Goal: Find specific fact: Find contact information

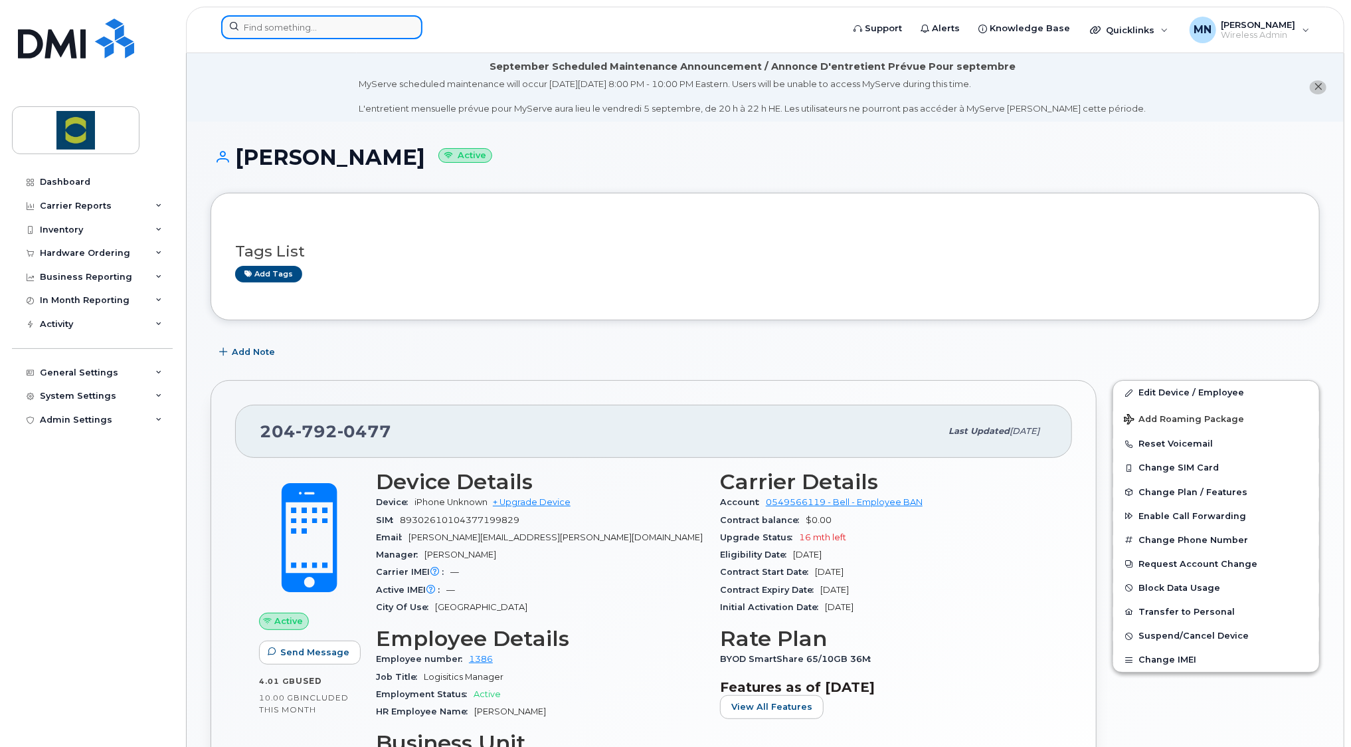
click at [320, 28] on input at bounding box center [321, 27] width 201 height 24
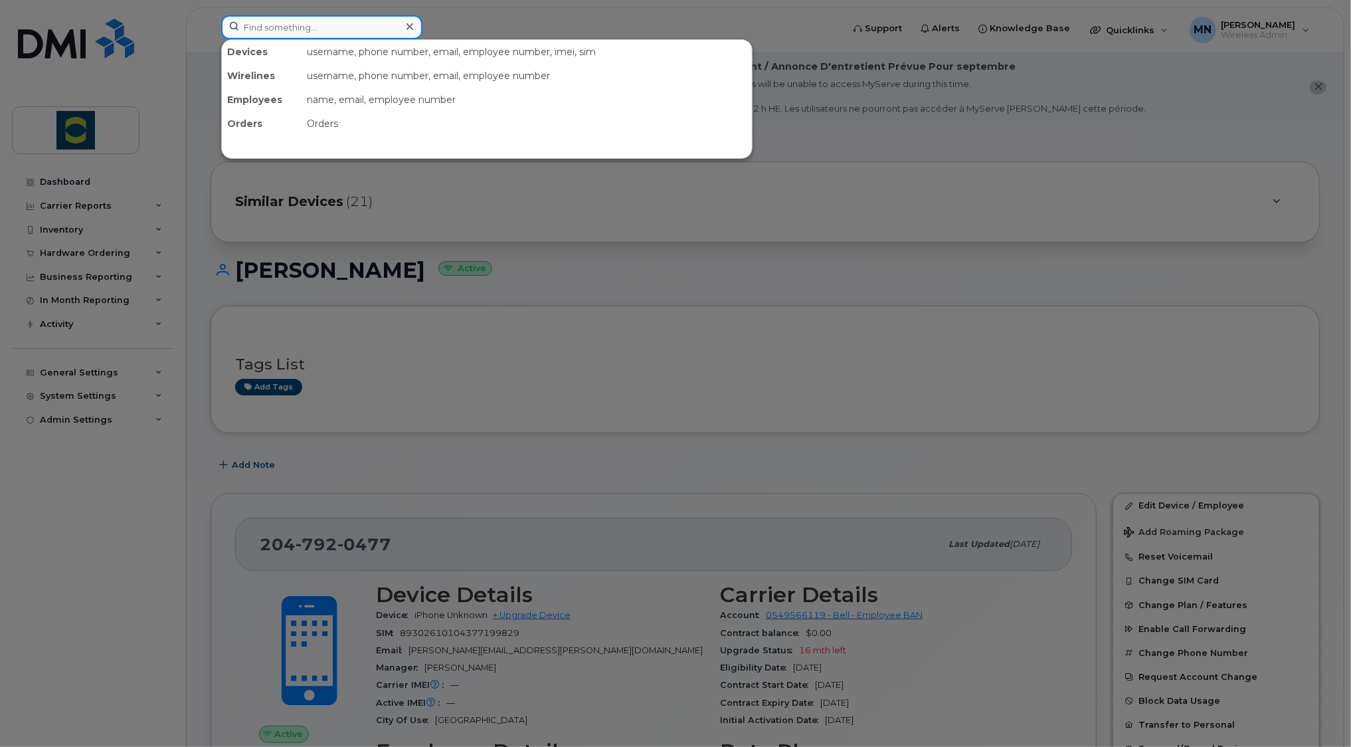
paste input "[PERSON_NAME] [PERSON_NAME]"
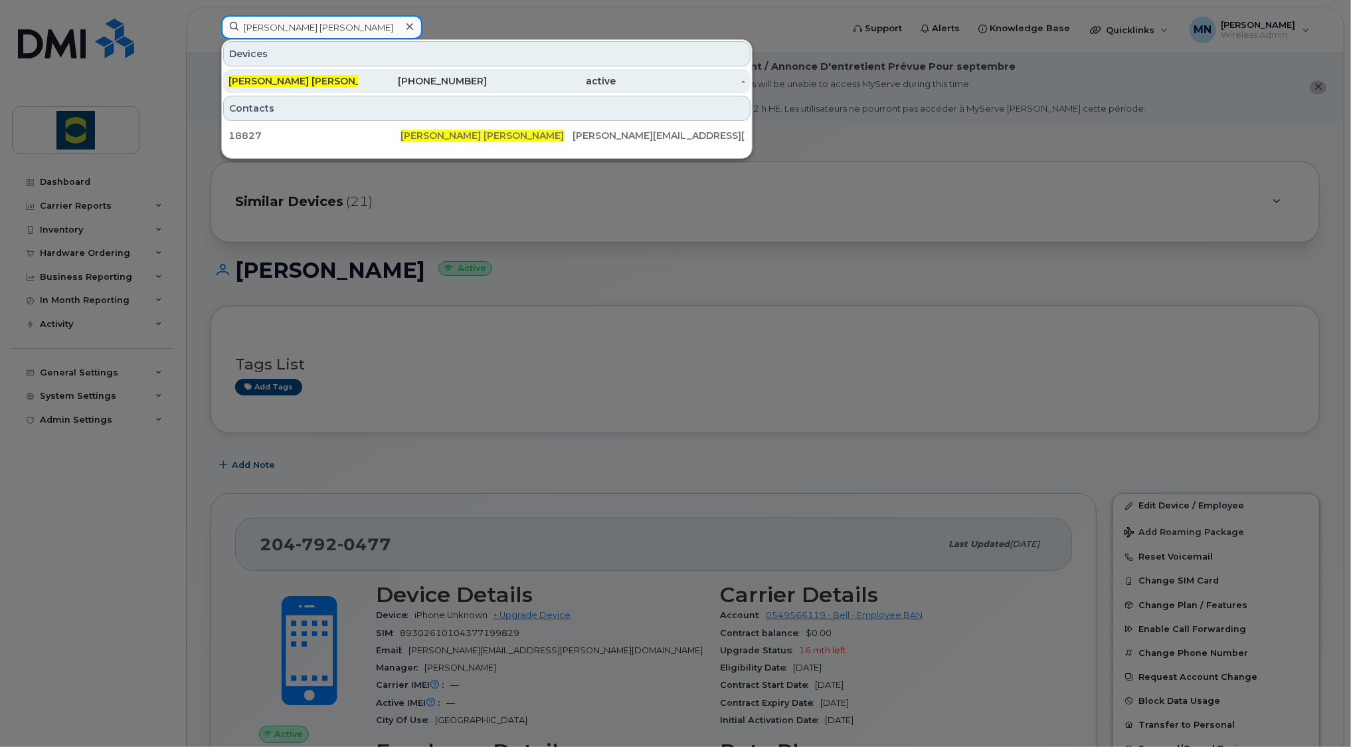
type input "[PERSON_NAME] [PERSON_NAME]"
click at [360, 84] on div "[PHONE_NUMBER]" at bounding box center [423, 80] width 130 height 13
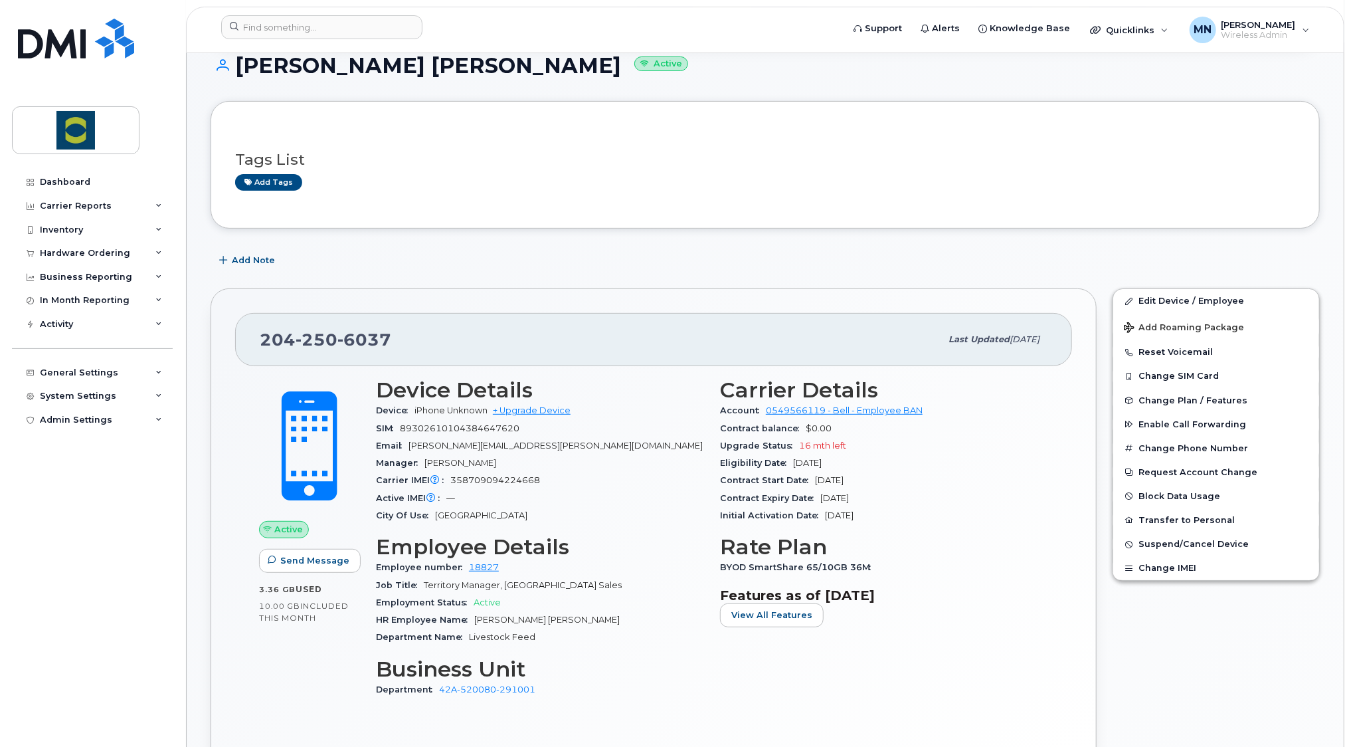
scroll to position [199, 0]
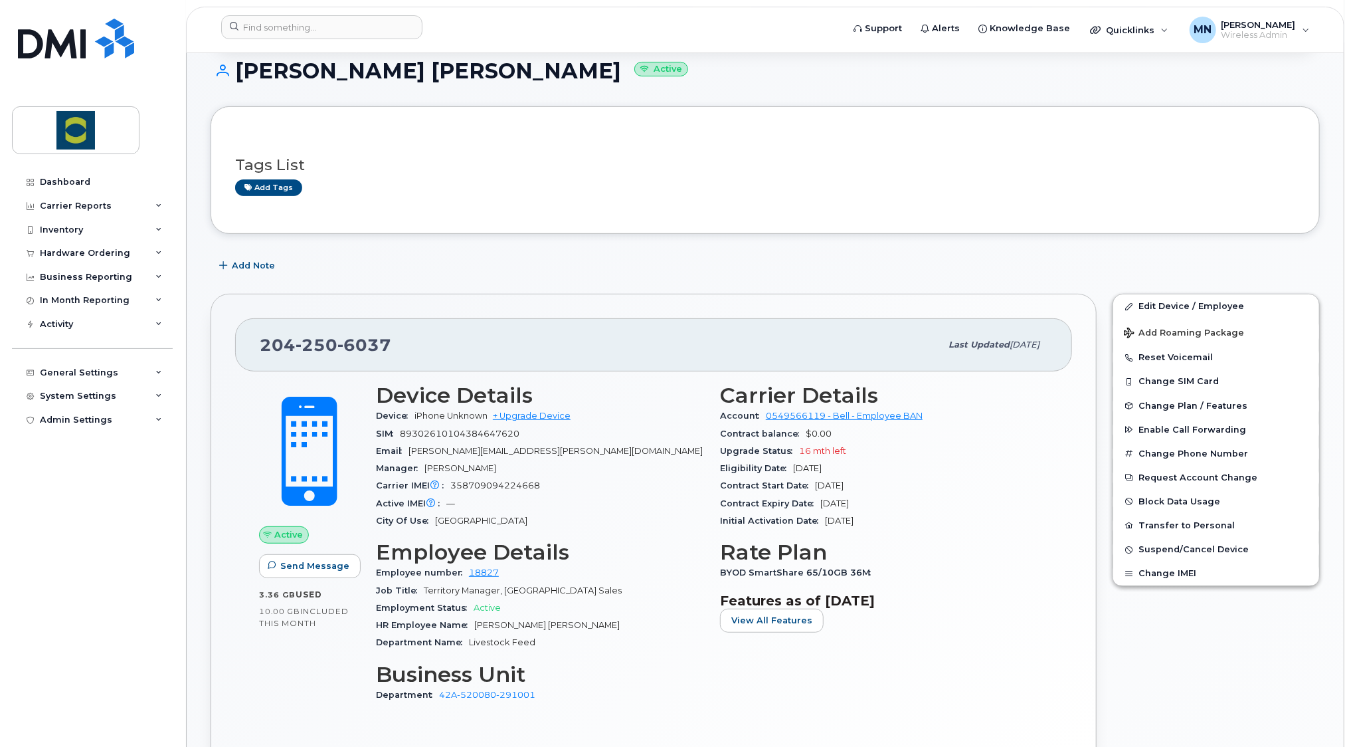
click at [337, 343] on span "250" at bounding box center [364, 345] width 54 height 20
copy span "204 250 6037"
drag, startPoint x: 497, startPoint y: 571, endPoint x: 463, endPoint y: 573, distance: 34.0
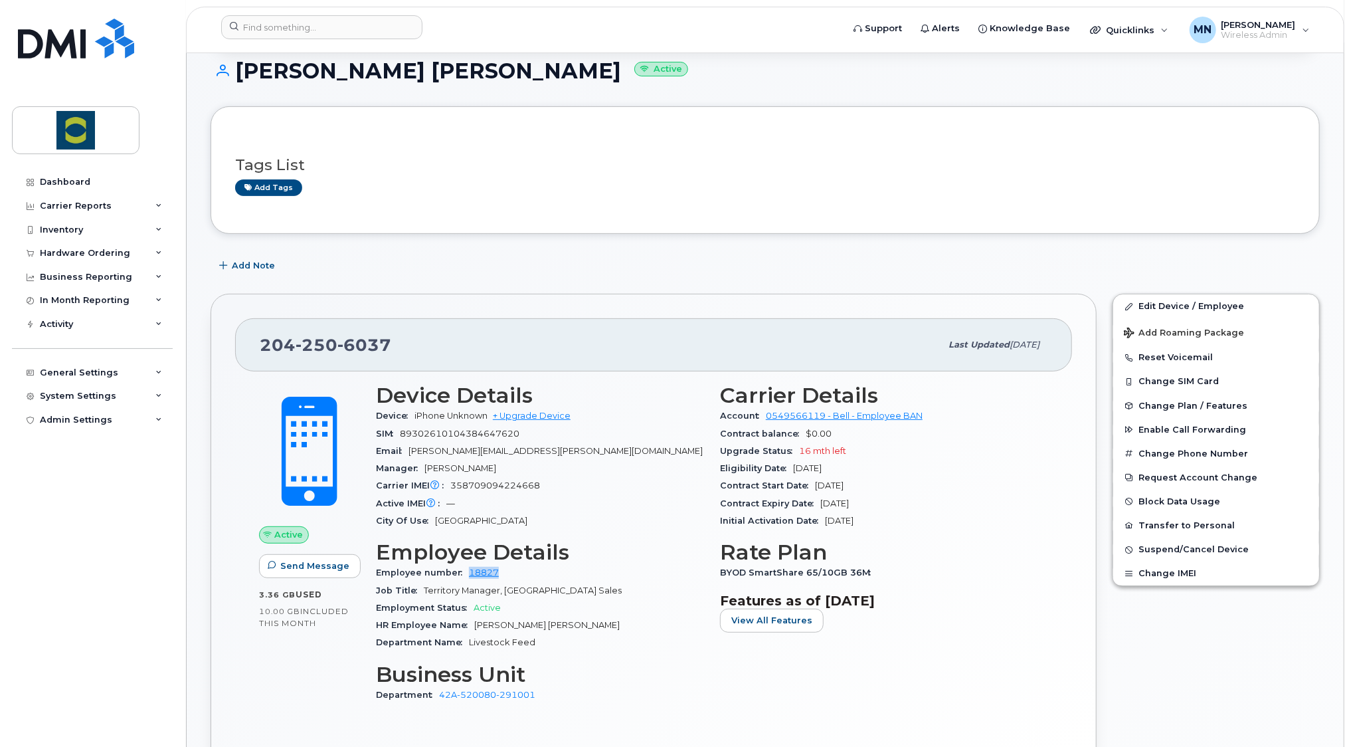
click at [463, 573] on div "Employee number 18827" at bounding box center [540, 572] width 328 height 17
copy link "18827"
click at [350, 345] on span "6037" at bounding box center [364, 345] width 54 height 20
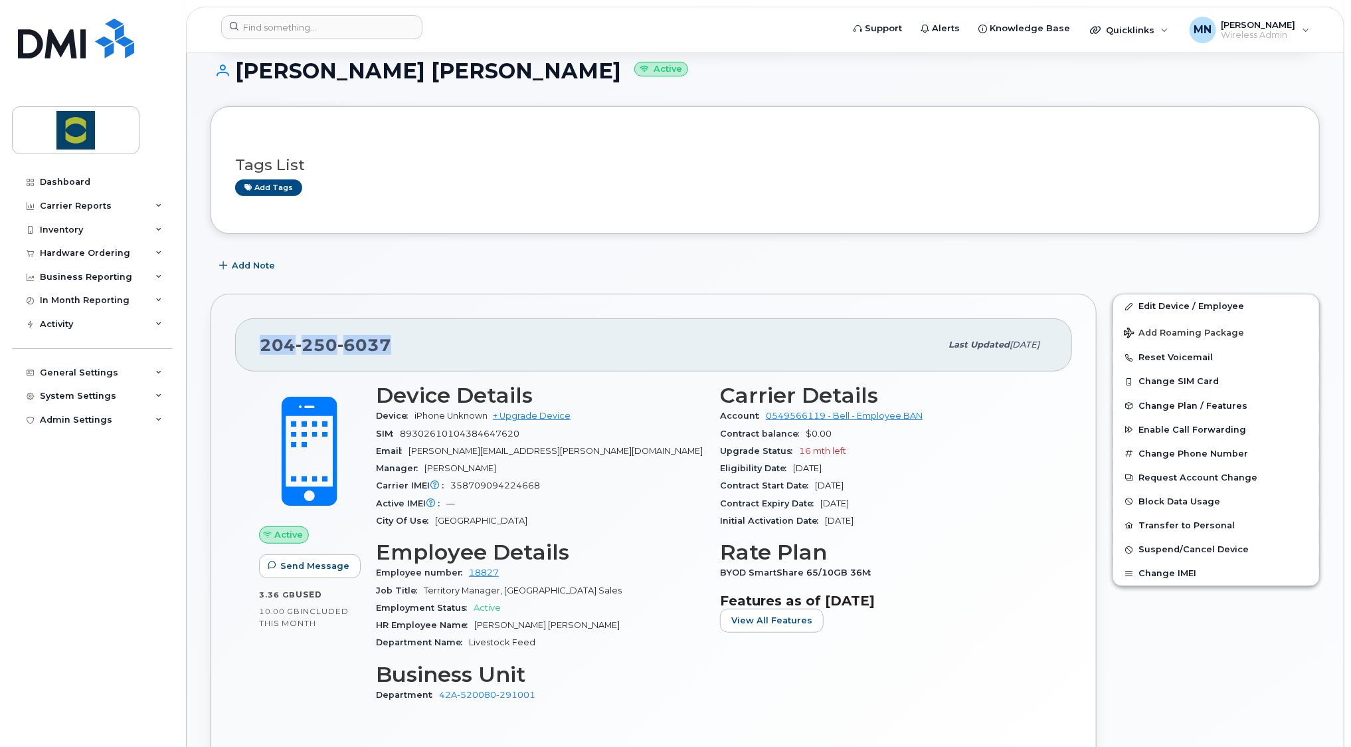
copy span "204 250 6037"
